Goal: Information Seeking & Learning: Learn about a topic

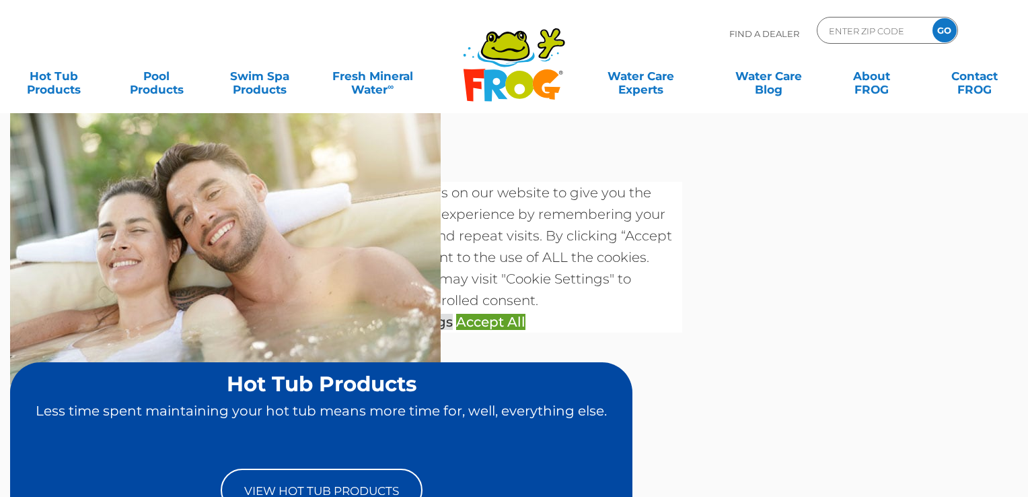
click at [510, 314] on link "Accept All" at bounding box center [490, 322] width 69 height 16
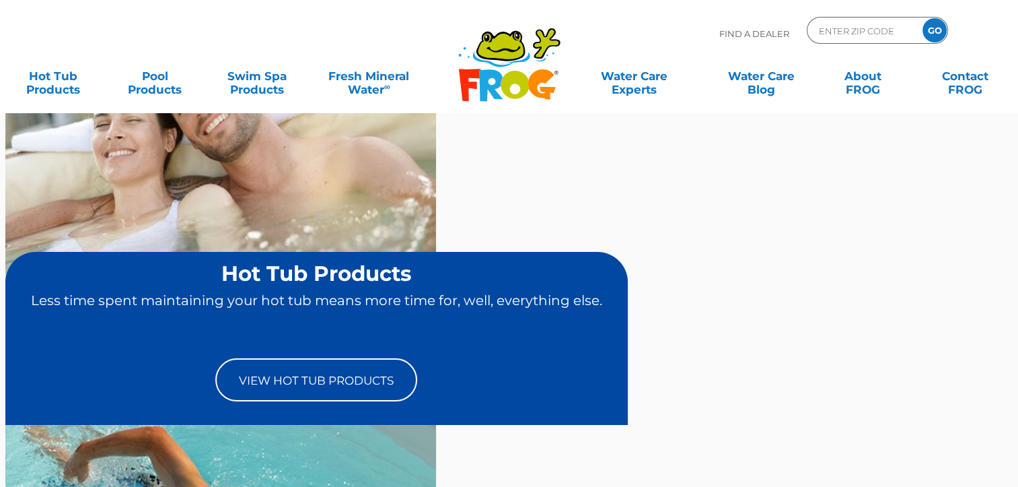
scroll to position [125, 0]
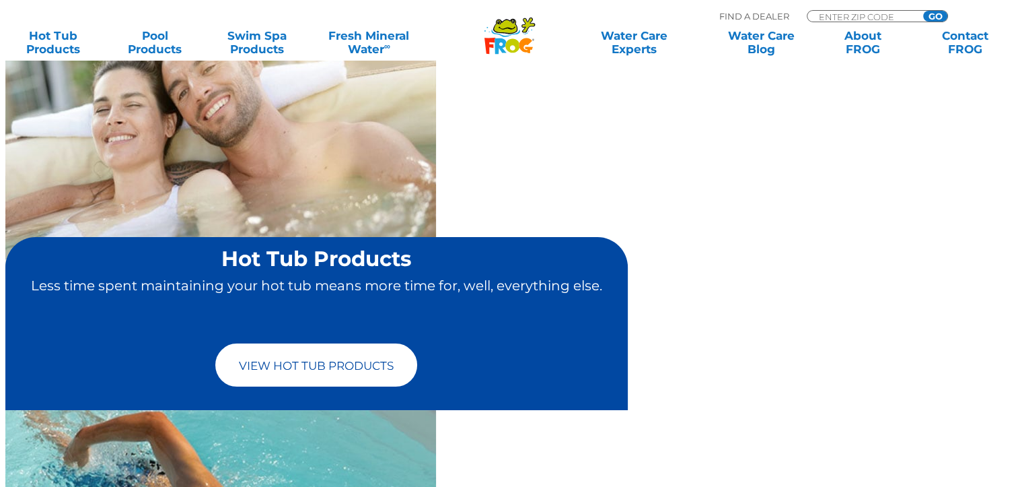
click at [215, 343] on link "View Hot Tub Products" at bounding box center [316, 364] width 202 height 43
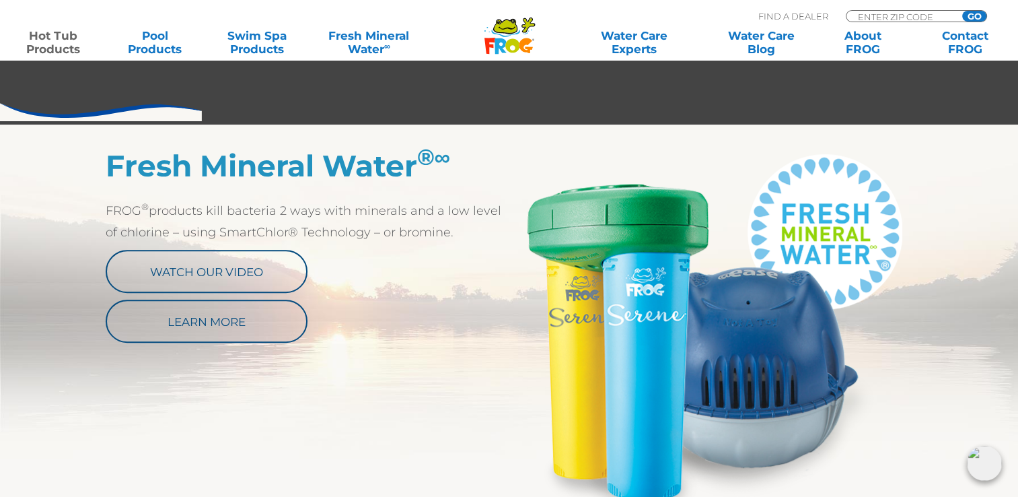
scroll to position [649, 0]
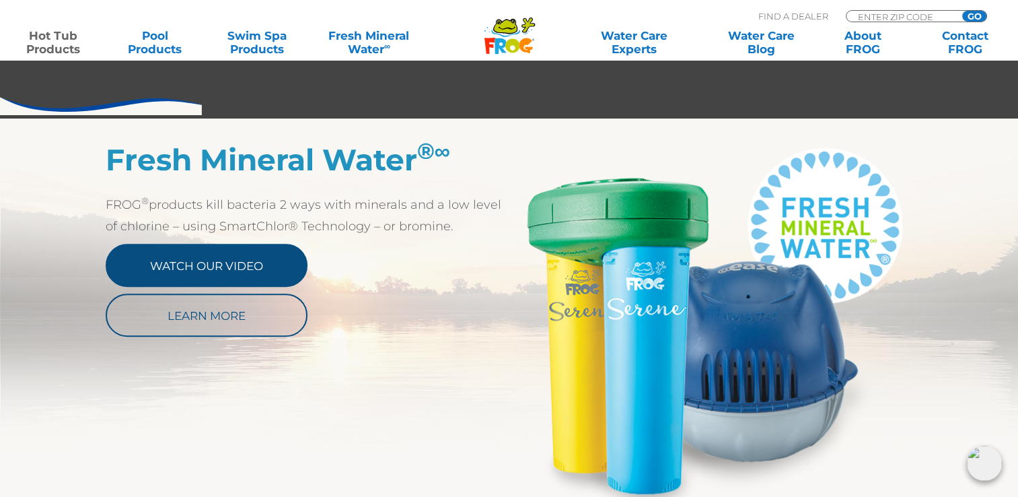
click at [147, 274] on link "Watch Our Video" at bounding box center [207, 265] width 202 height 43
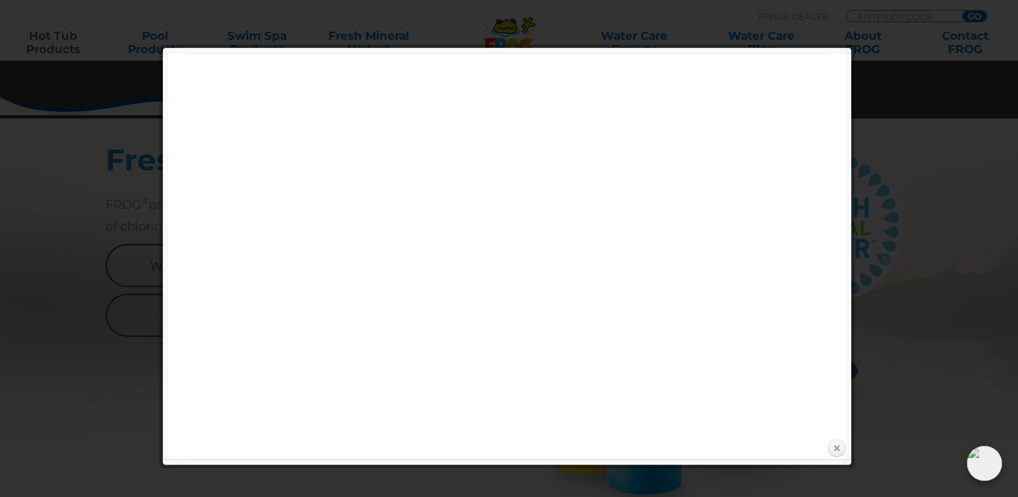
click at [836, 448] on link "Close" at bounding box center [836, 448] width 20 height 20
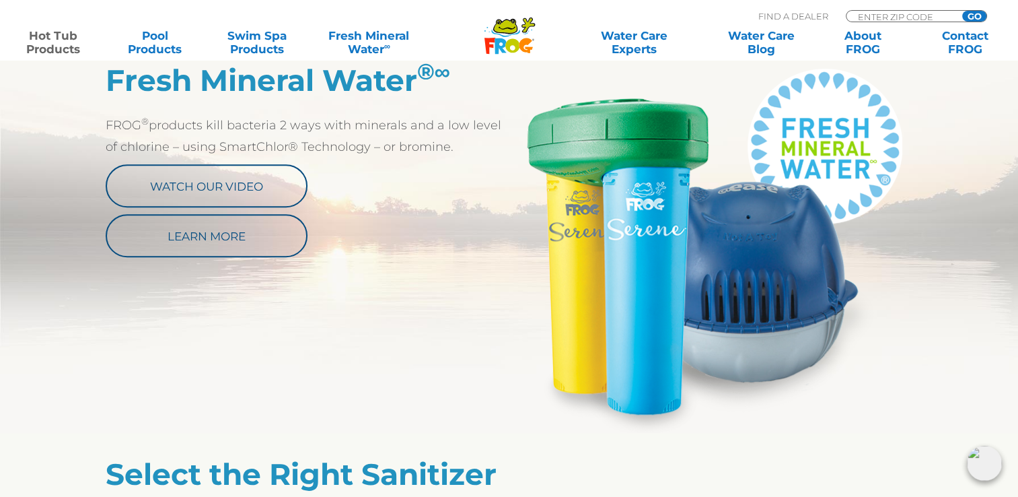
scroll to position [730, 0]
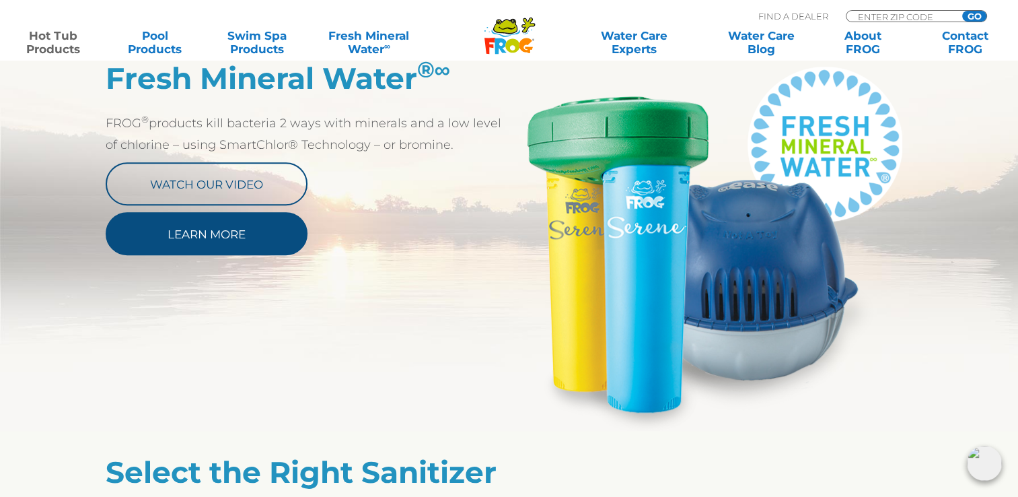
click at [159, 235] on link "Learn More" at bounding box center [207, 233] width 202 height 43
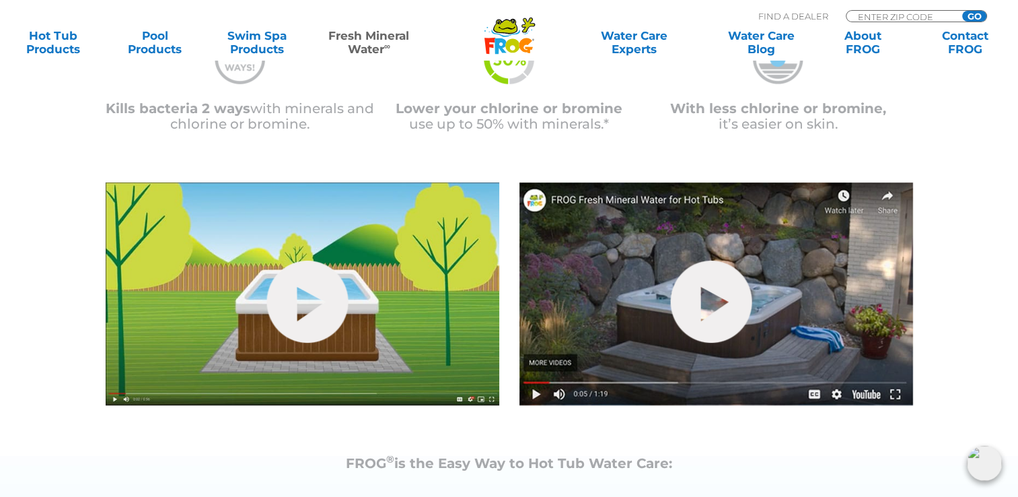
scroll to position [400, 0]
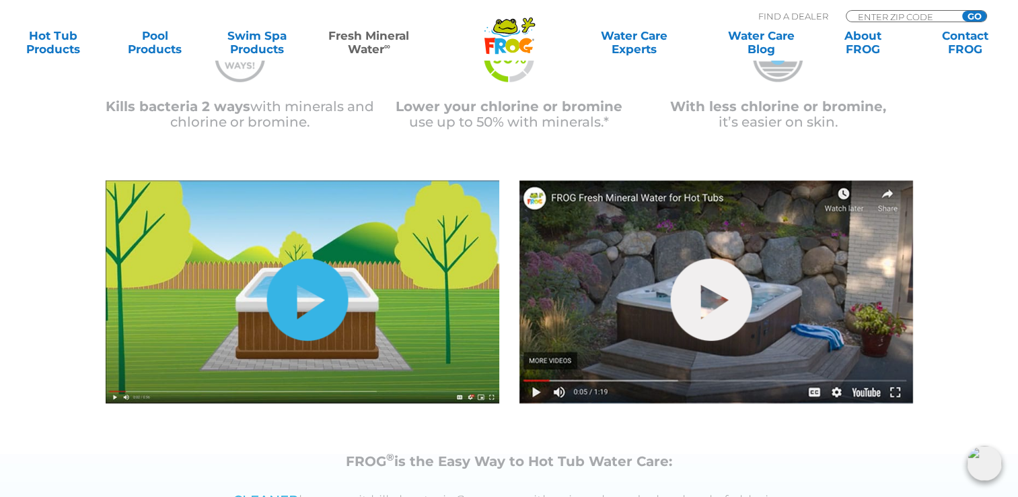
click at [318, 337] on link "hide-me" at bounding box center [306, 299] width 81 height 82
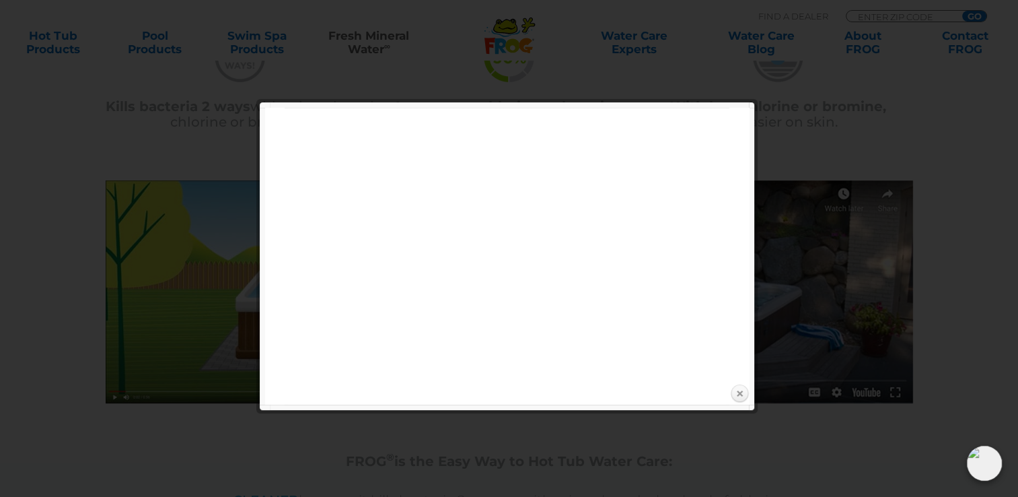
click at [737, 390] on link "Close" at bounding box center [739, 394] width 20 height 20
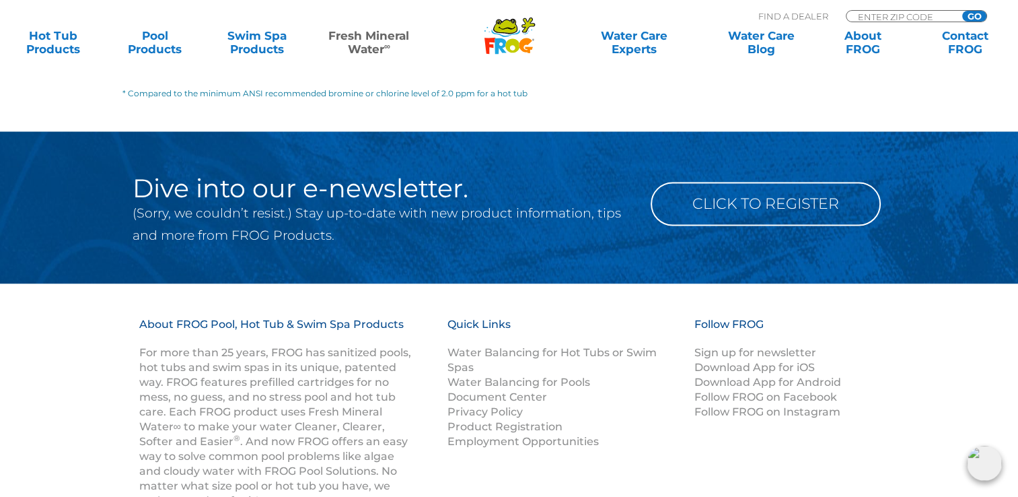
scroll to position [1949, 0]
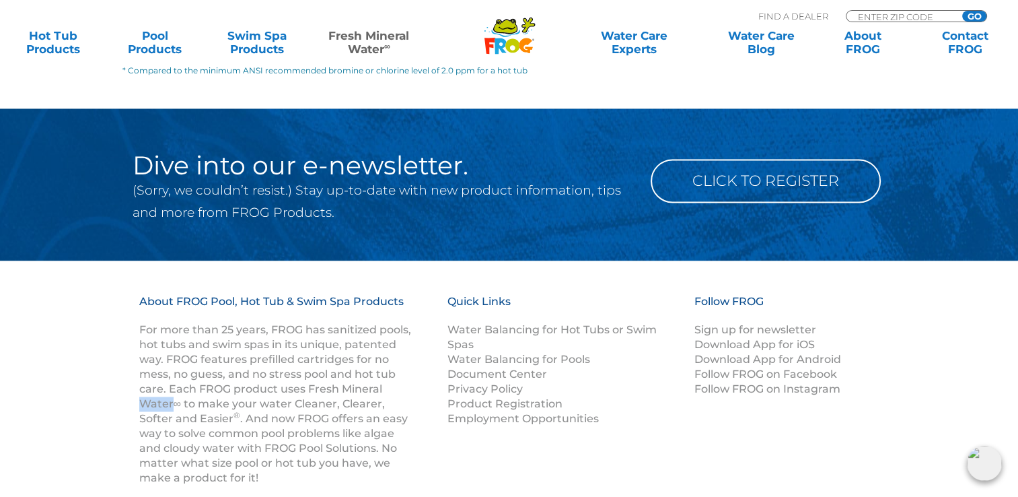
click at [57, 355] on div "About FROG Pool, Hot Tub & Swim Spa Products For more than 25 years, FROG has s…" at bounding box center [509, 420] width 1018 height 320
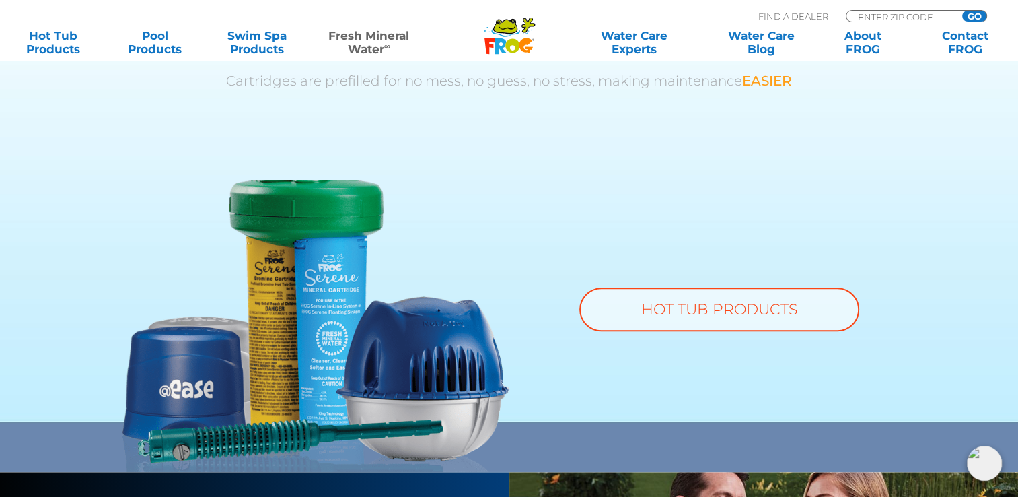
scroll to position [910, 0]
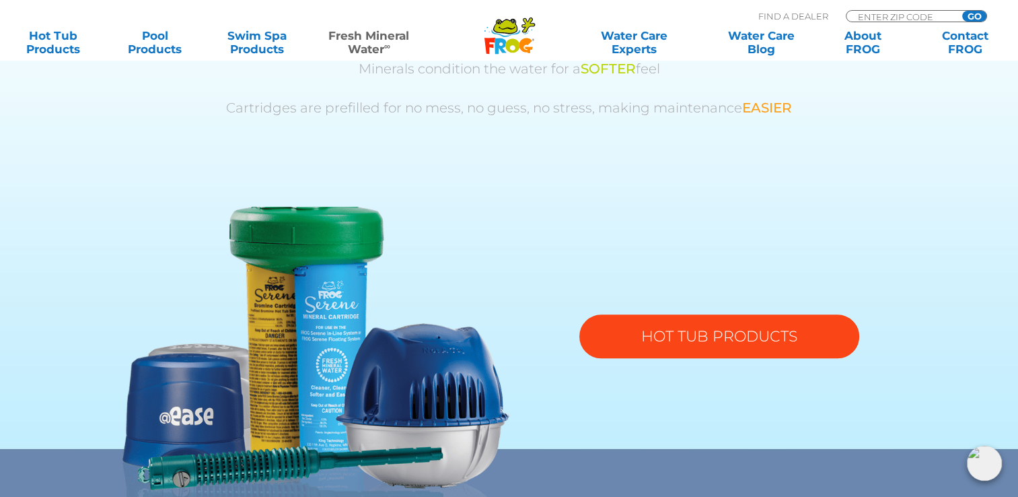
click at [708, 340] on link "HOT TUB PRODUCTS" at bounding box center [719, 336] width 280 height 44
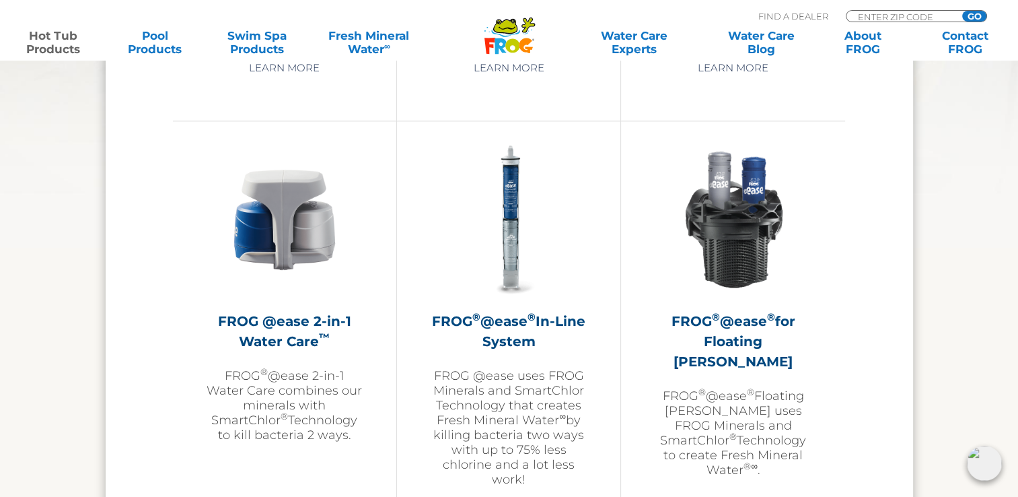
scroll to position [1909, 0]
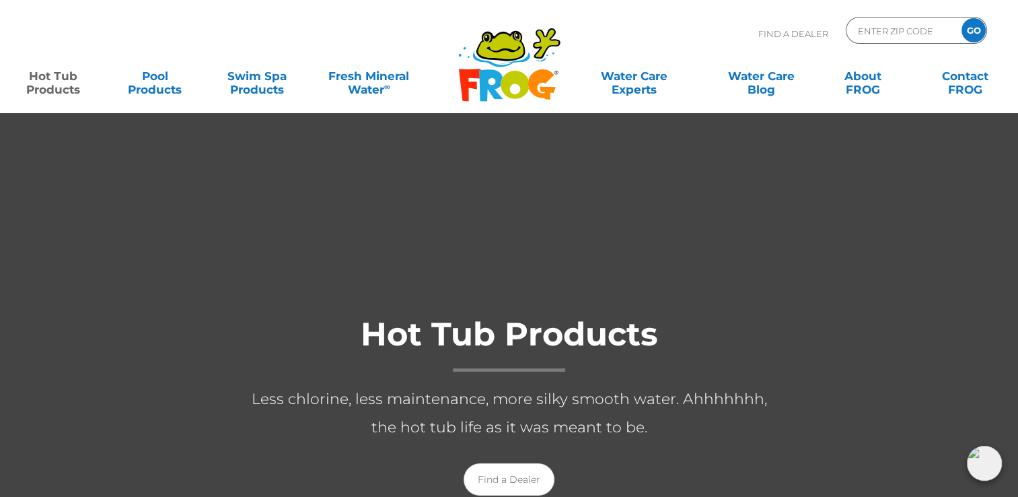
scroll to position [0, 0]
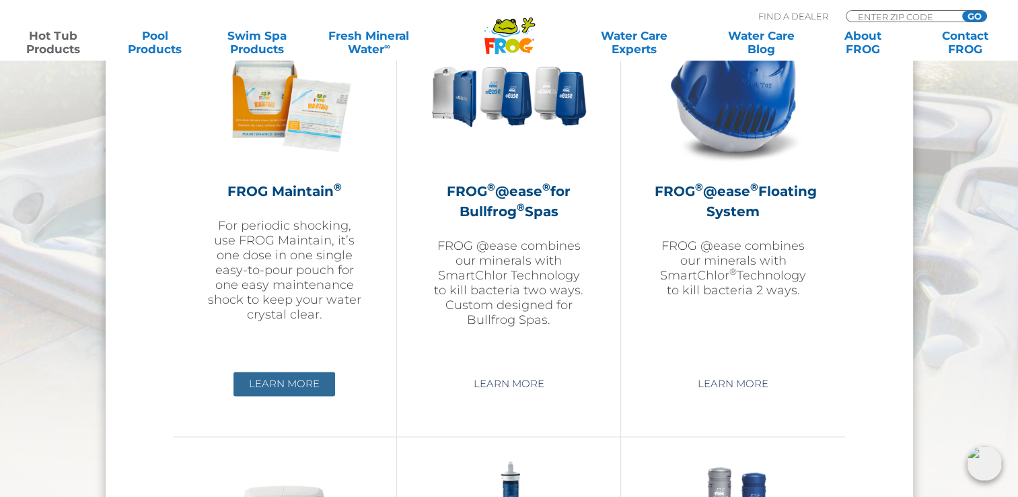
click at [263, 390] on link "Learn More" at bounding box center [285, 383] width 102 height 24
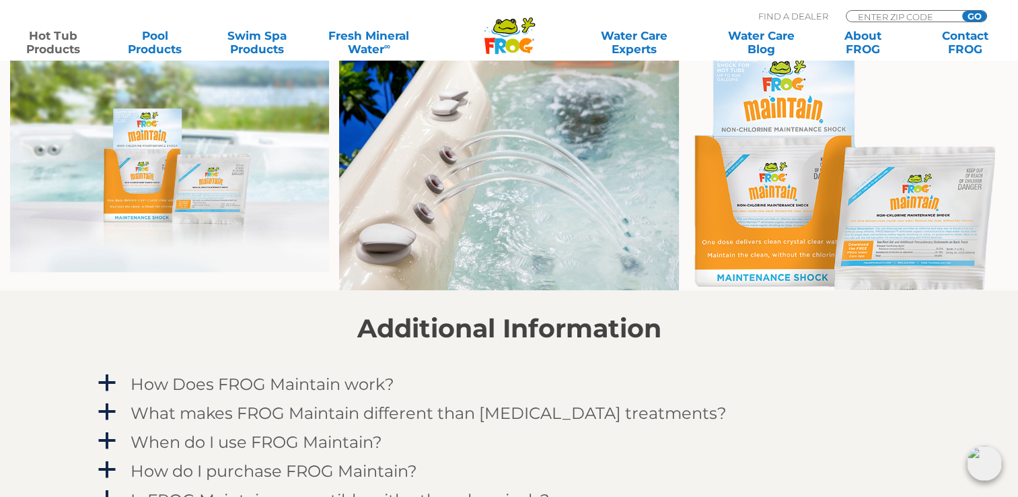
scroll to position [942, 0]
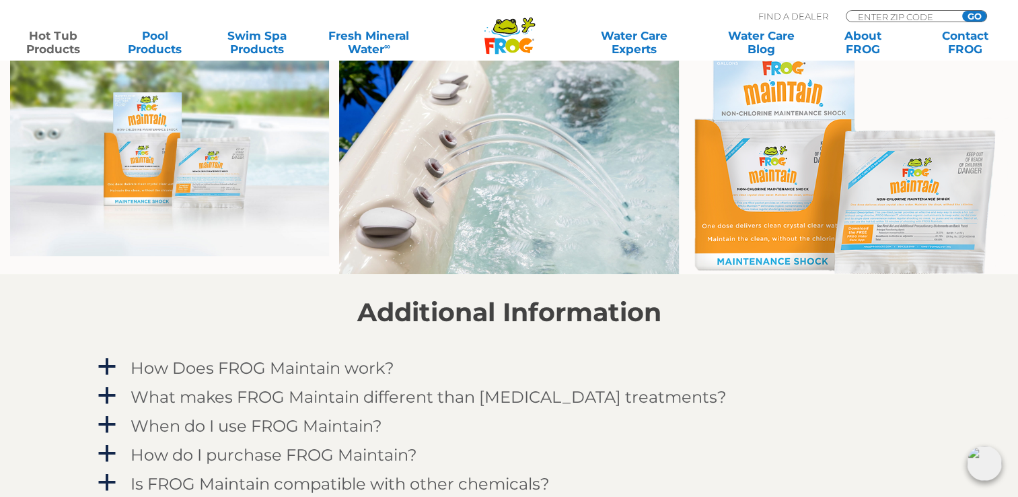
click at [225, 194] on img at bounding box center [169, 142] width 319 height 228
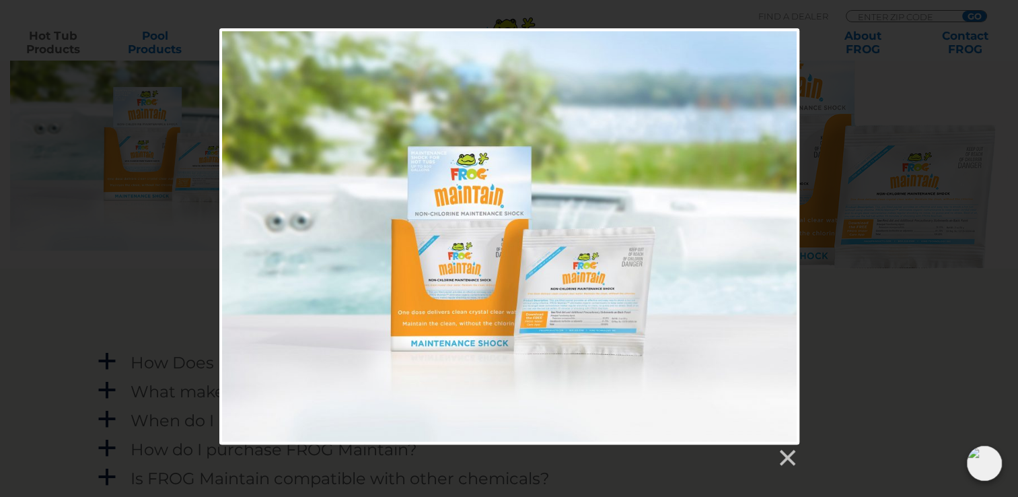
scroll to position [954, 0]
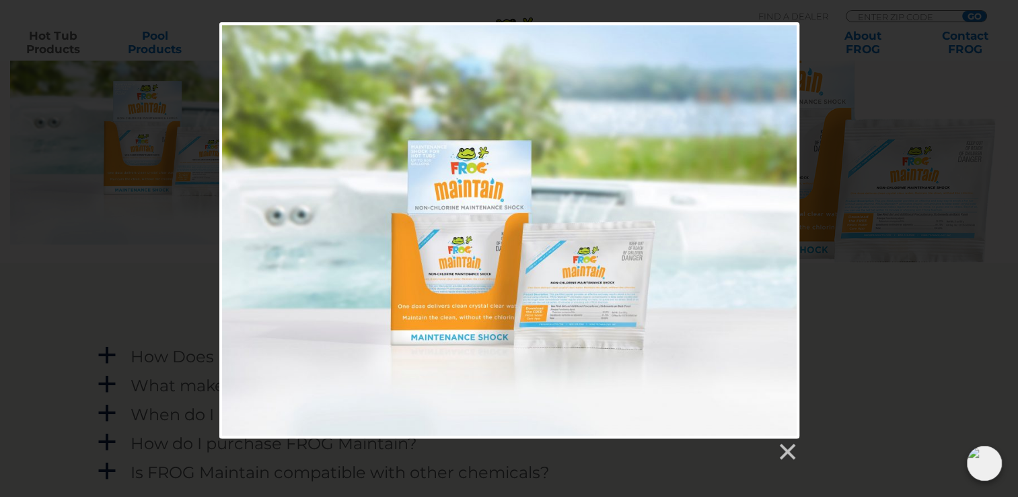
click at [864, 194] on div at bounding box center [509, 241] width 1018 height 439
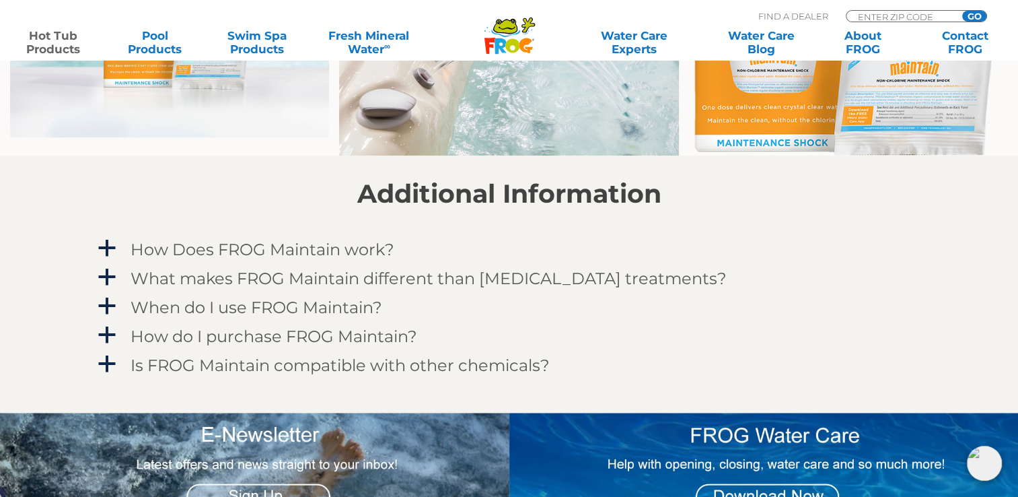
scroll to position [1055, 0]
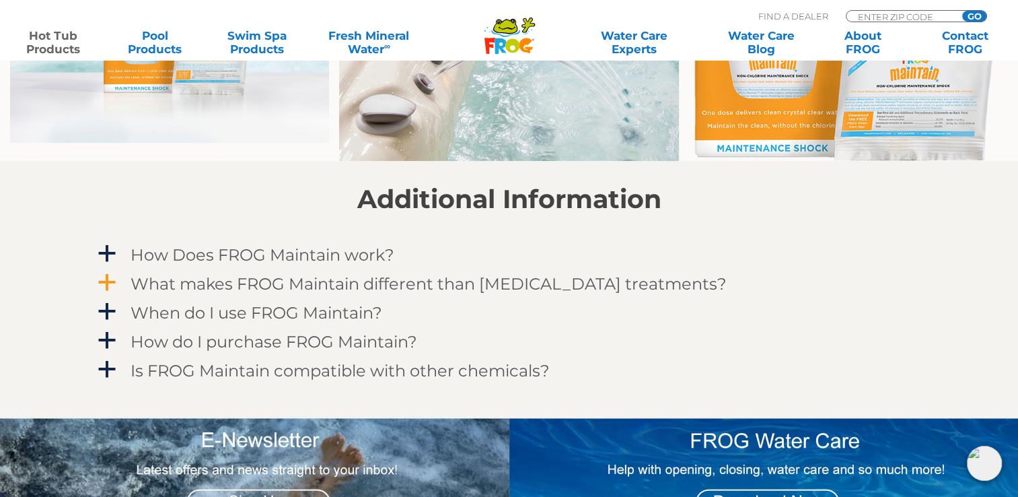
click at [609, 279] on h4 "What makes FROG Maintain different than other shock treatments?" at bounding box center [429, 284] width 596 height 18
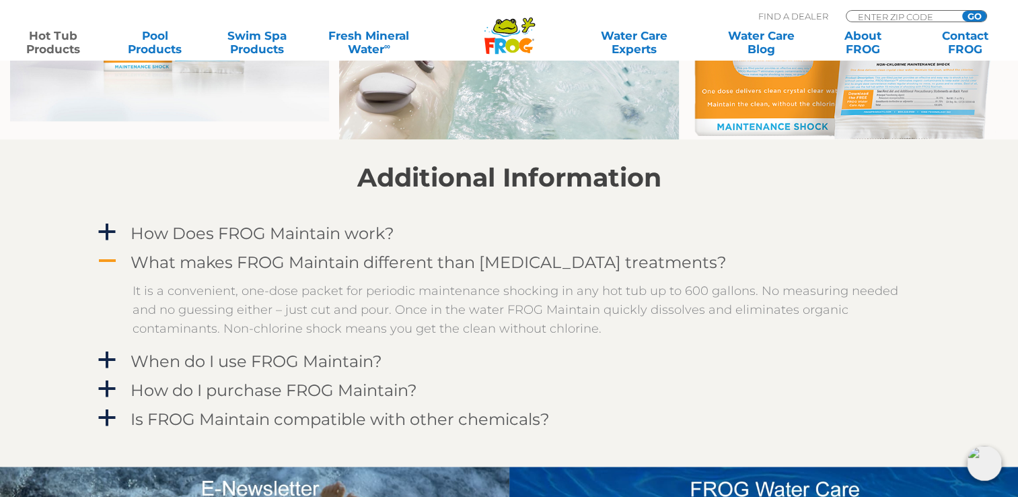
scroll to position [1079, 0]
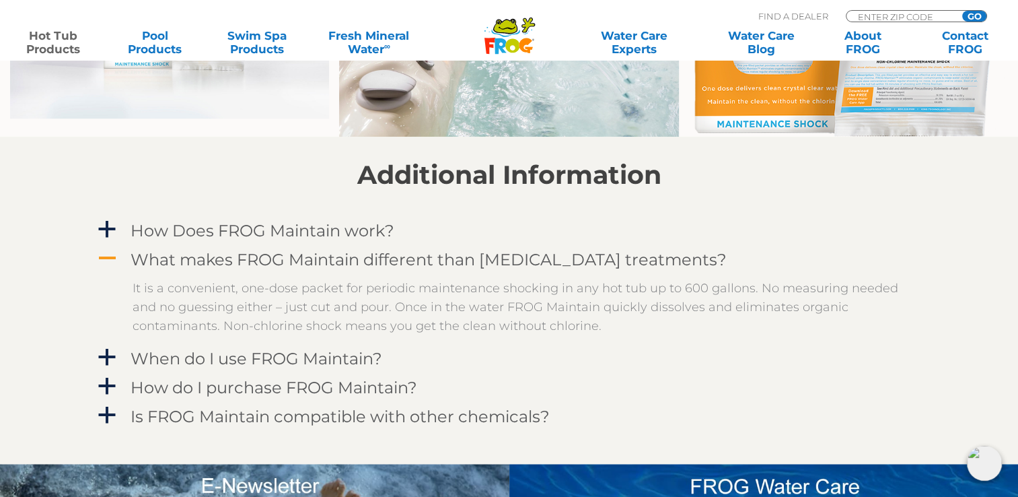
click at [98, 254] on span "A" at bounding box center [107, 258] width 20 height 20
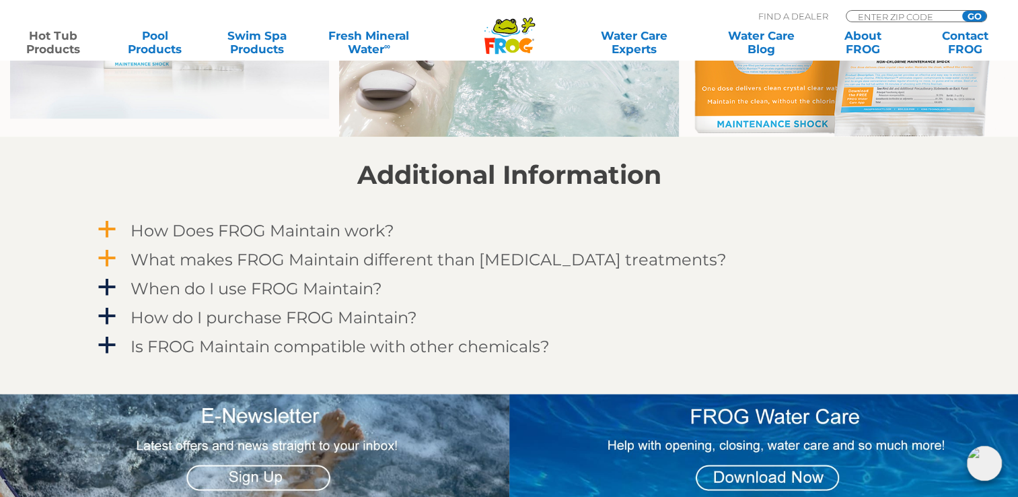
click at [109, 242] on link "a How Does FROG Maintain work?" at bounding box center [510, 230] width 828 height 25
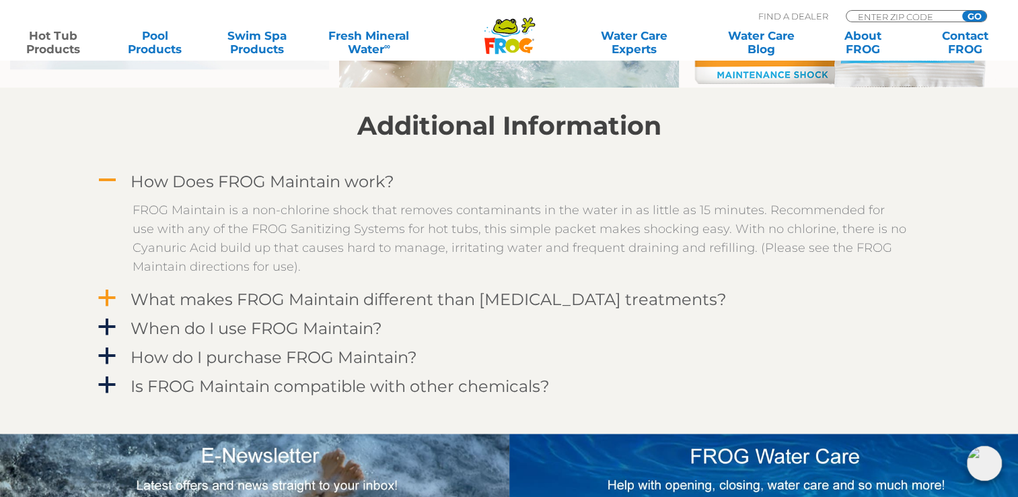
scroll to position [1131, 0]
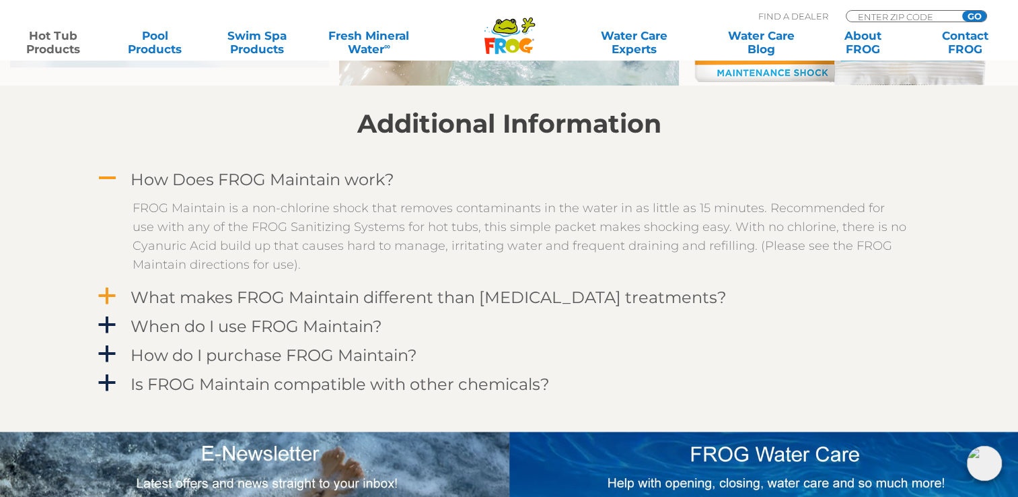
click at [97, 188] on span "A" at bounding box center [107, 178] width 20 height 20
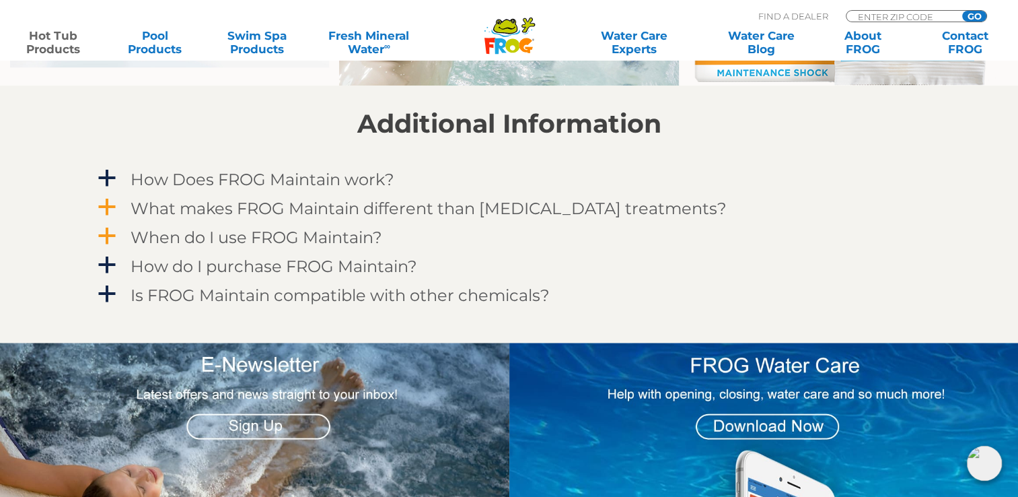
click at [106, 242] on span "a" at bounding box center [107, 236] width 20 height 20
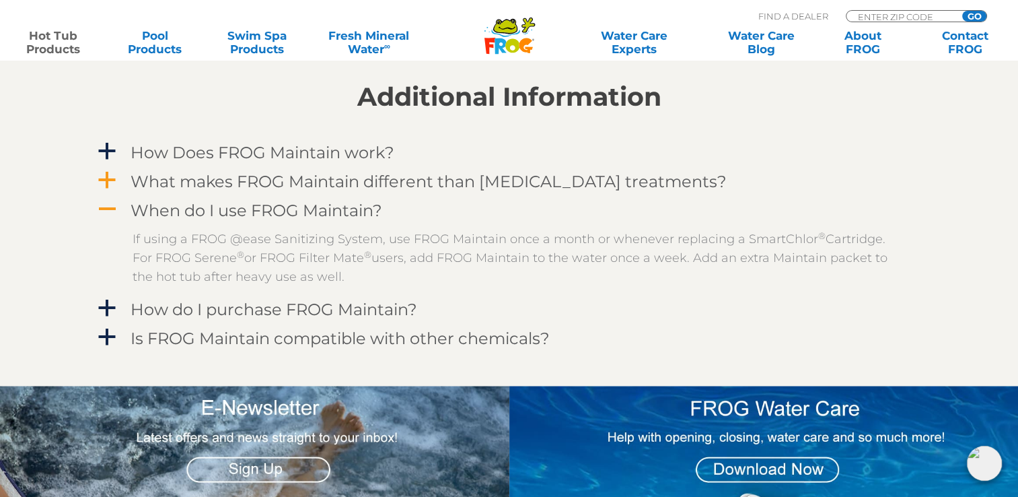
scroll to position [1157, 0]
click at [102, 215] on span "A" at bounding box center [107, 209] width 20 height 20
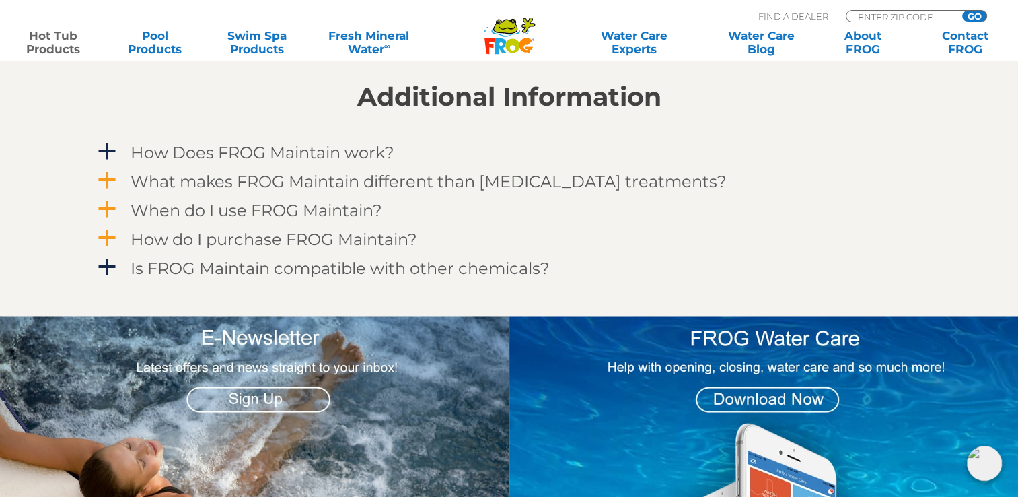
click at [108, 244] on span "a" at bounding box center [107, 238] width 20 height 20
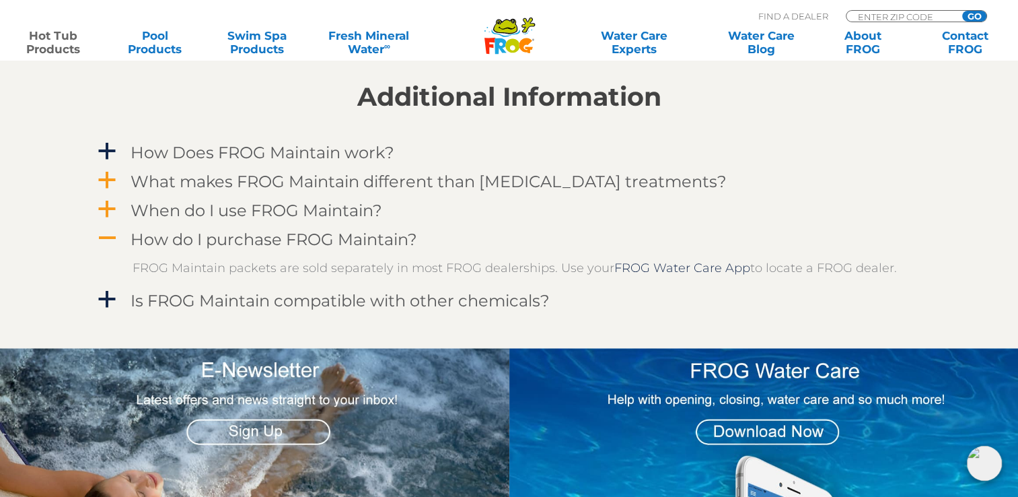
click at [102, 244] on span "A" at bounding box center [107, 238] width 20 height 20
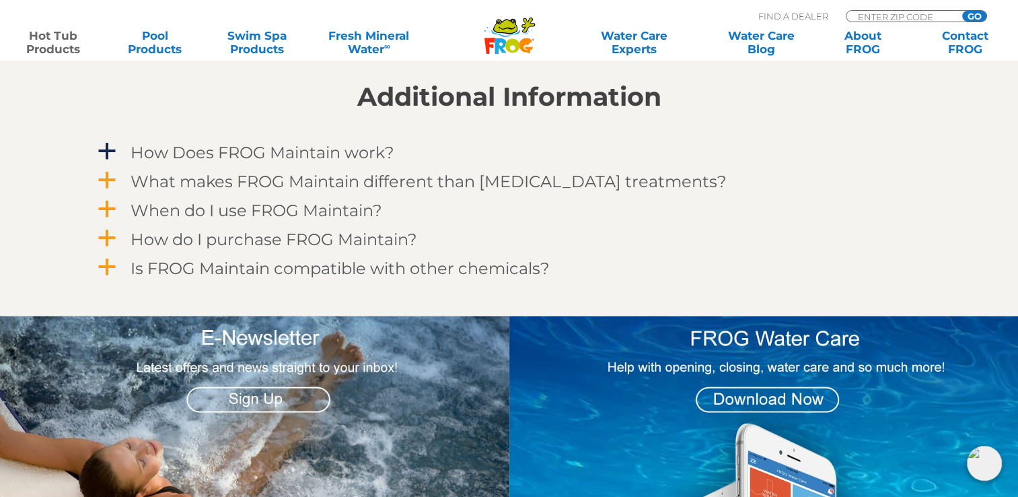
click at [106, 271] on span "a" at bounding box center [107, 267] width 20 height 20
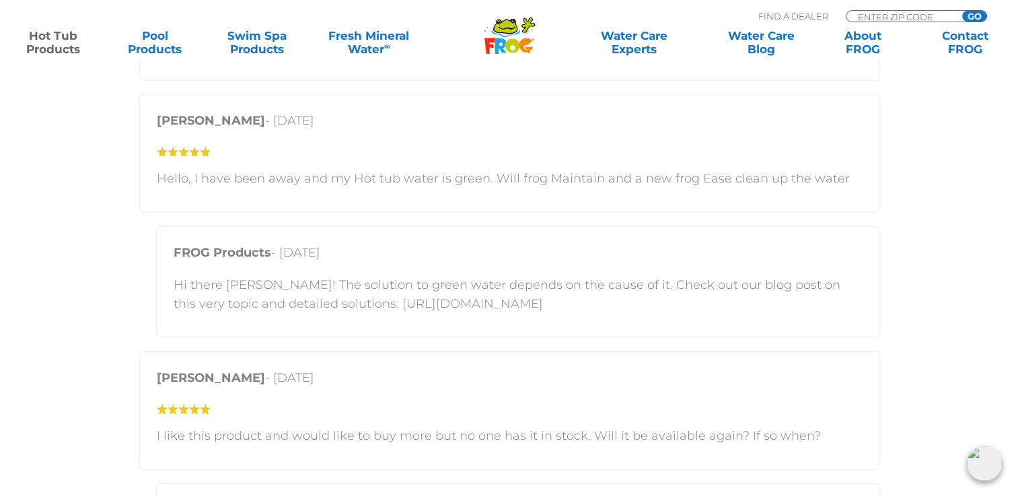
scroll to position [2010, 0]
click at [593, 311] on div "FROG Products - December 15, 2024 Hi there Joshua! The solution to green water …" at bounding box center [517, 280] width 723 height 112
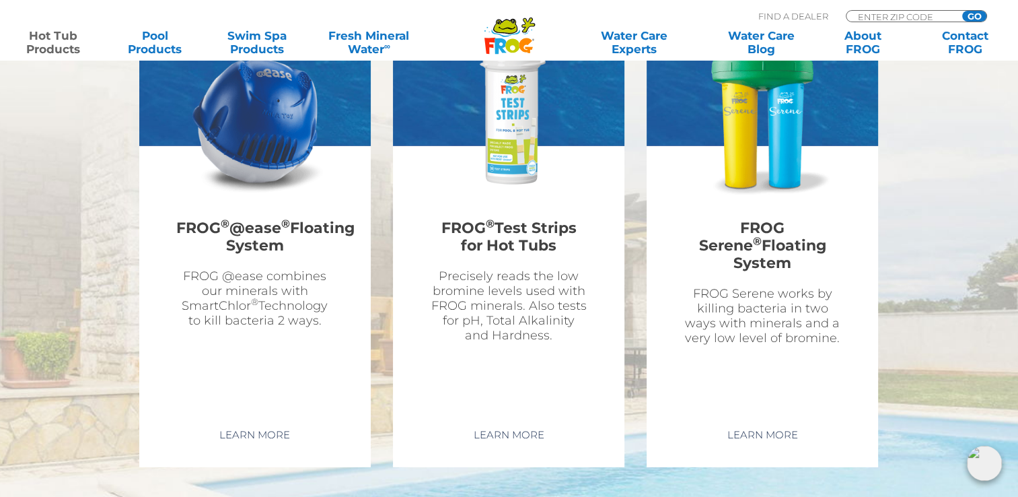
scroll to position [3790, 0]
